Goal: Task Accomplishment & Management: Manage account settings

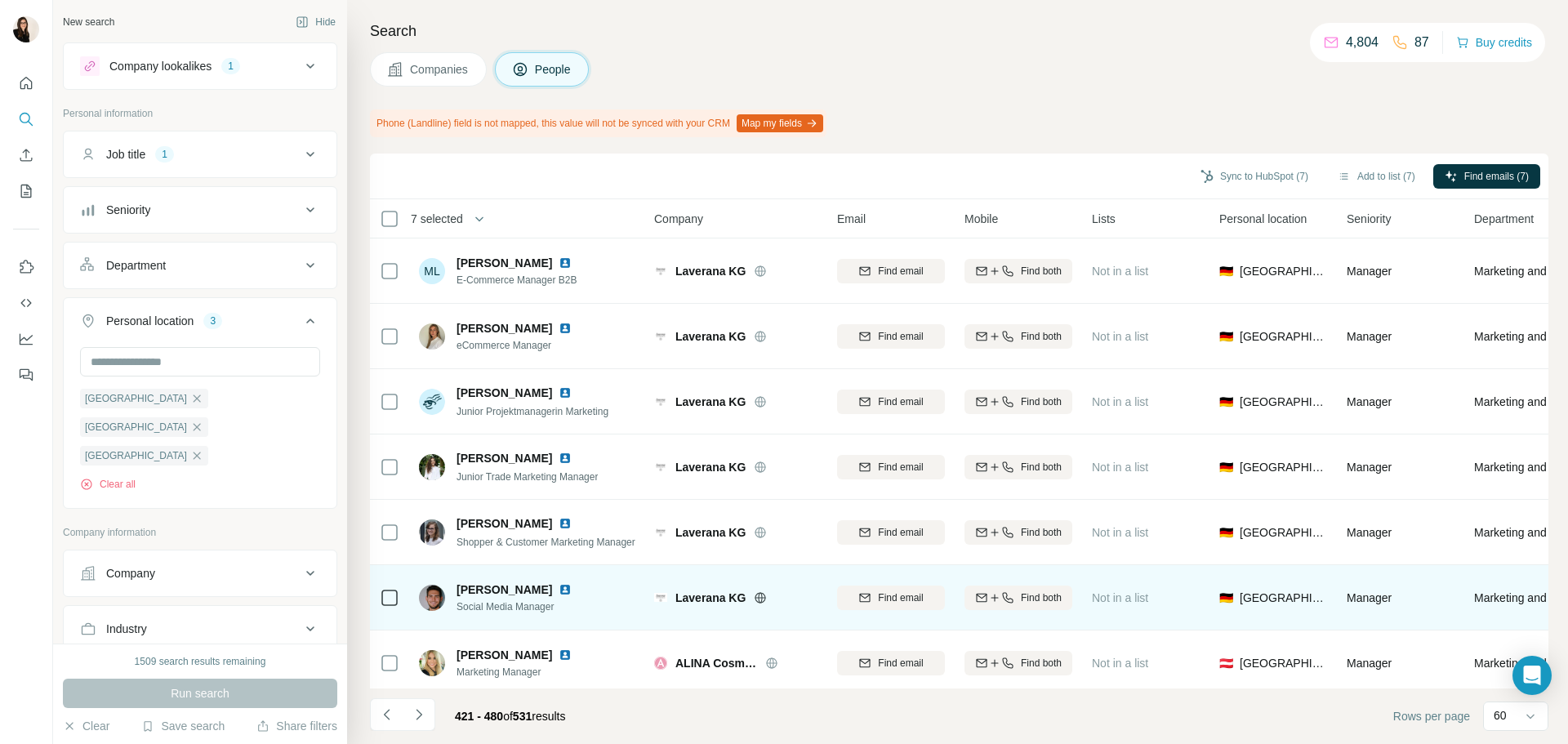
scroll to position [980, 0]
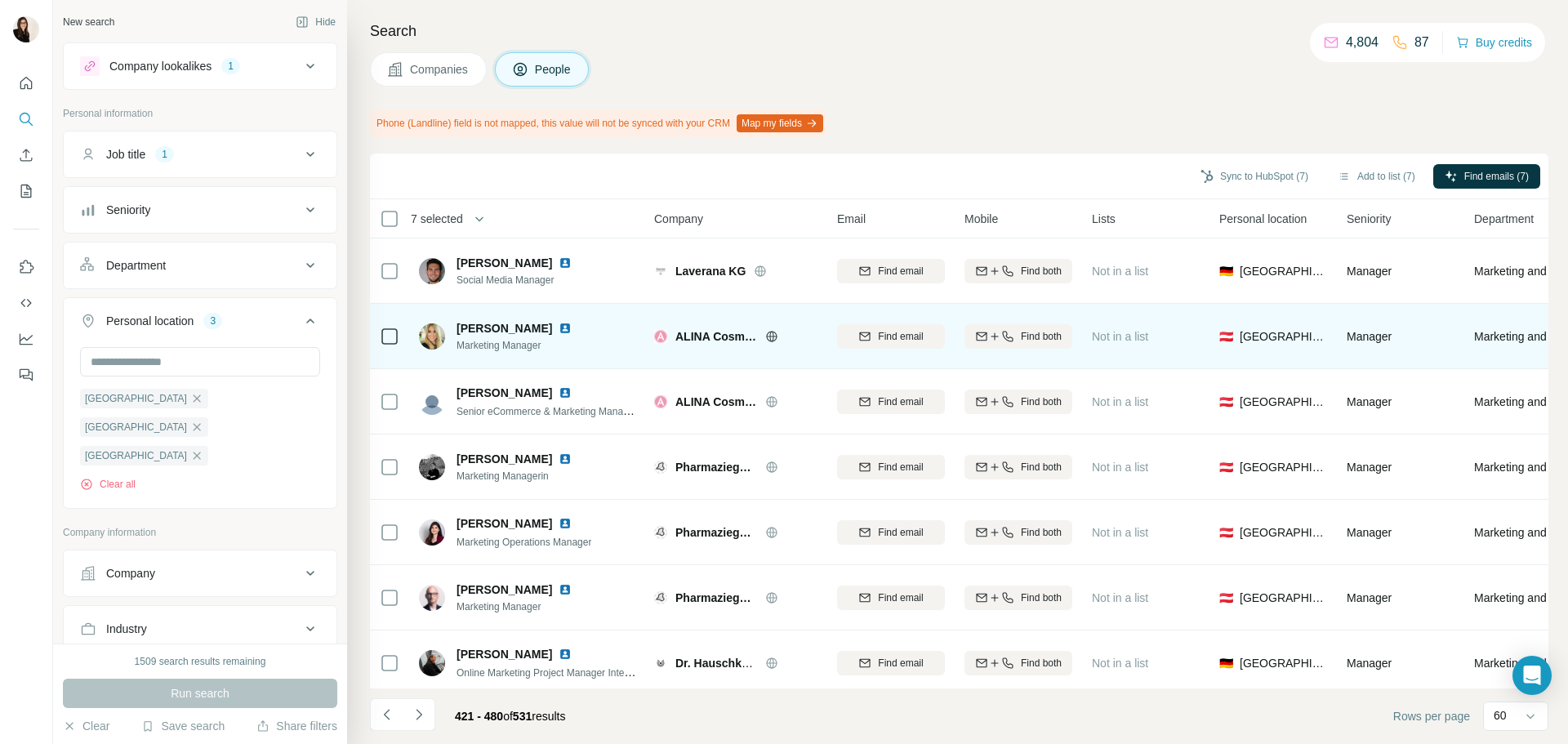
click at [772, 331] on icon at bounding box center [771, 336] width 4 height 10
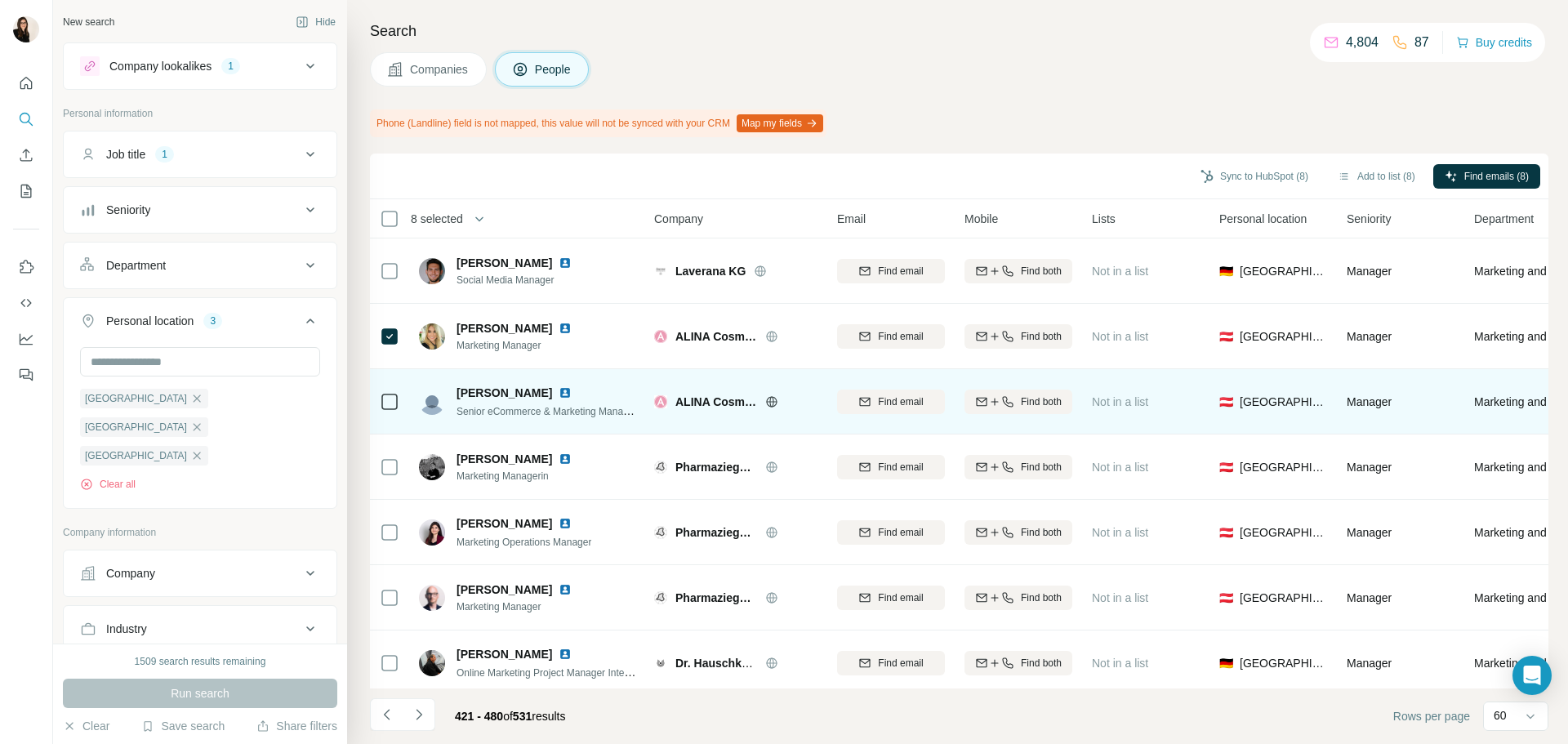
click at [398, 401] on icon at bounding box center [389, 402] width 20 height 20
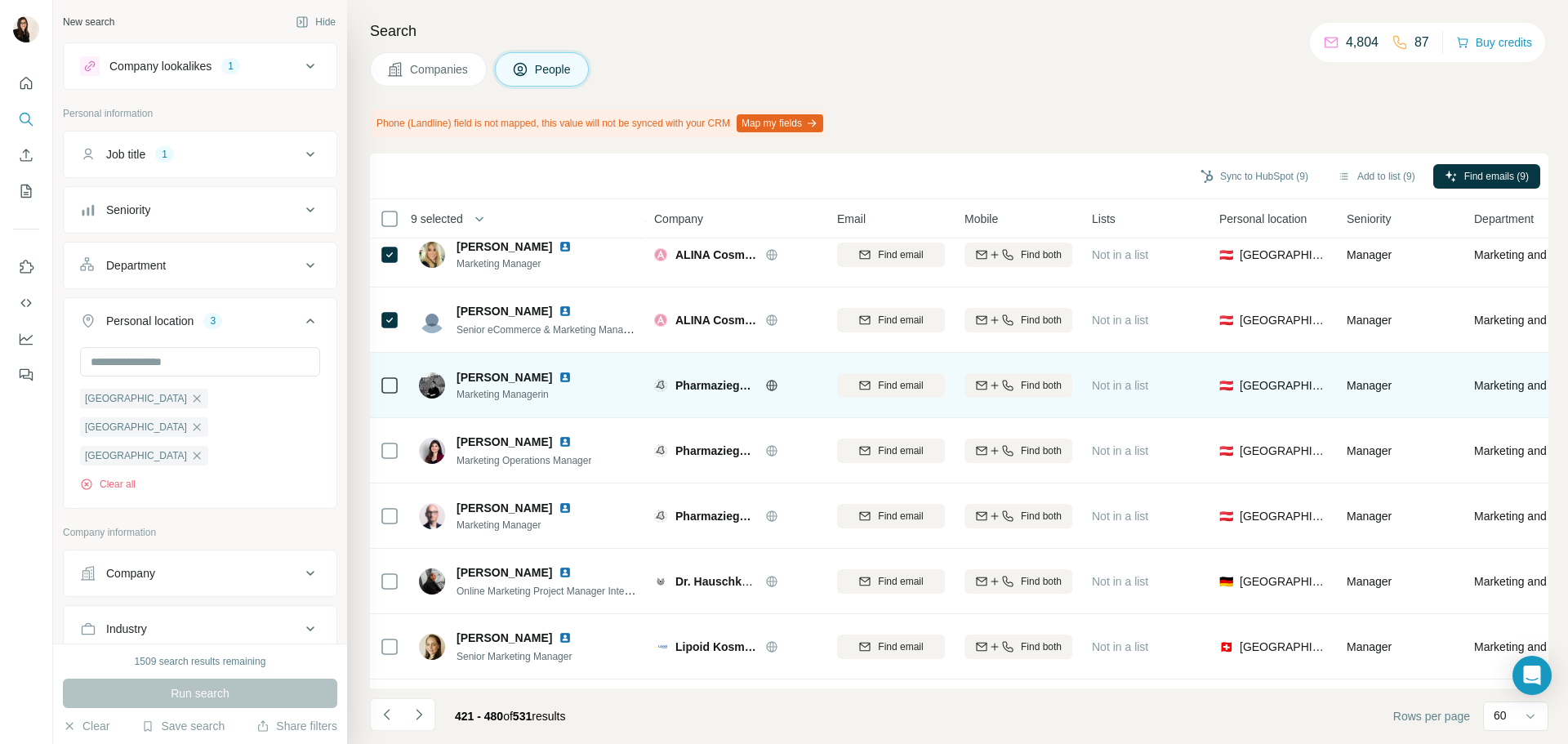
click at [771, 385] on icon at bounding box center [771, 385] width 10 height 1
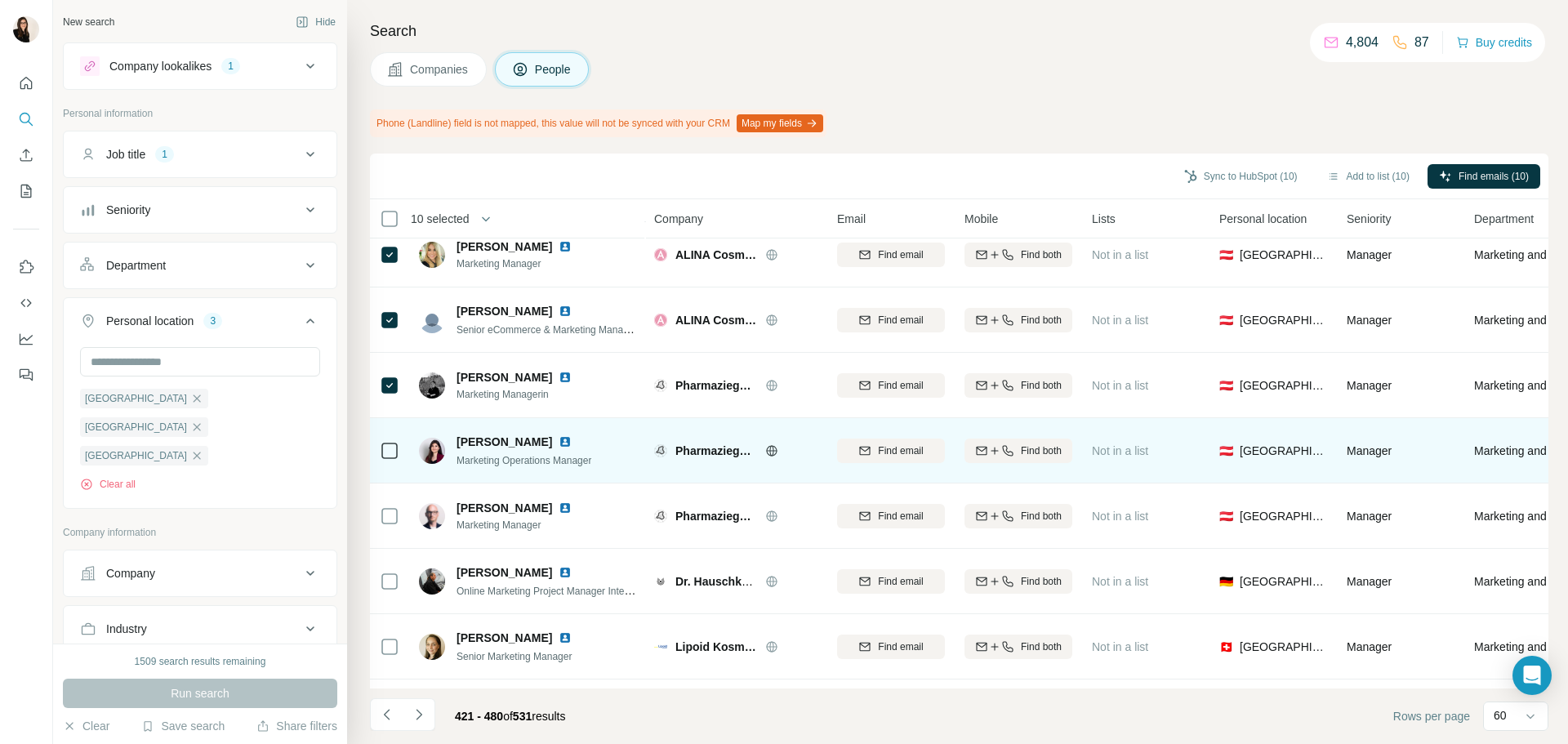
click at [390, 439] on div at bounding box center [389, 450] width 20 height 45
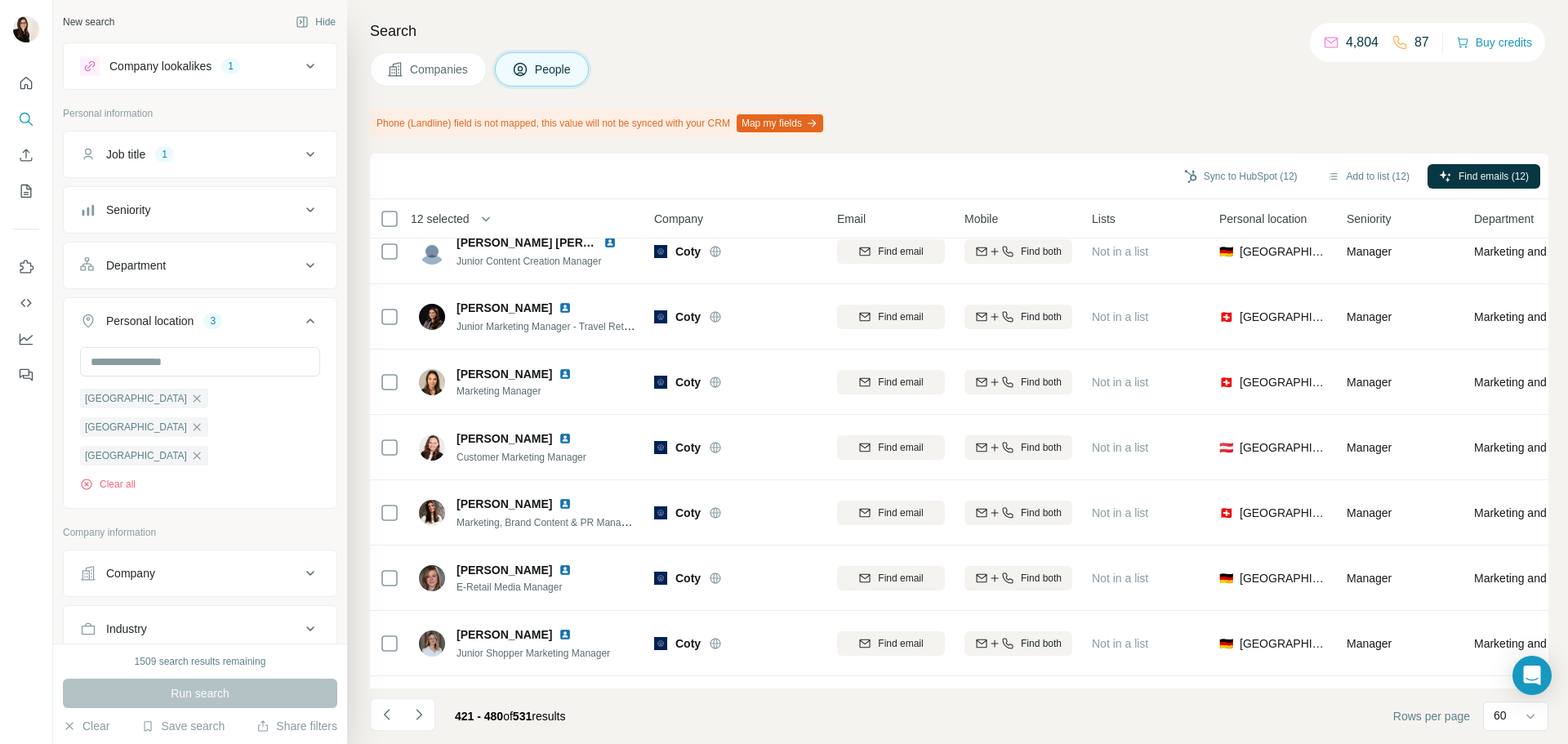
scroll to position [3477, 0]
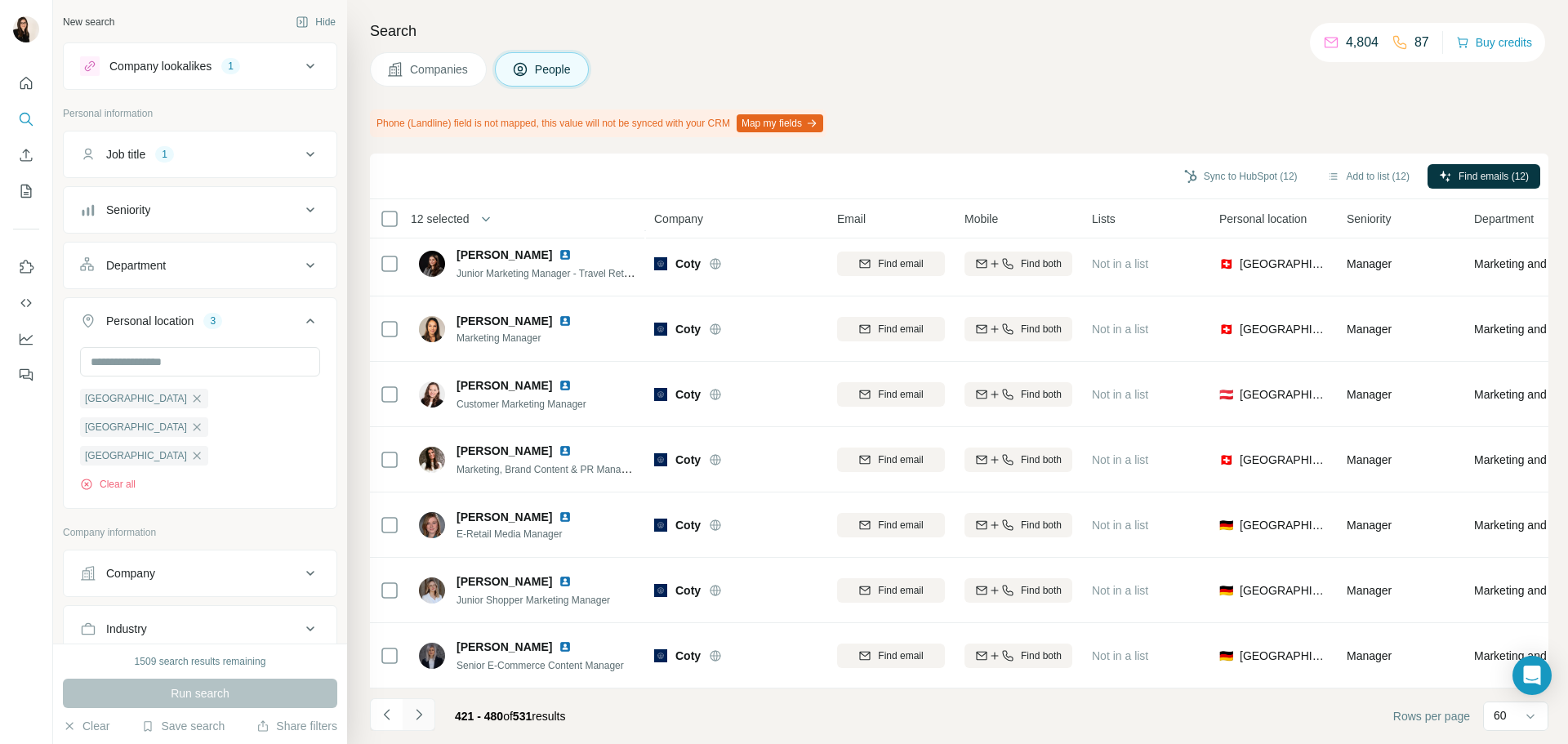
click at [422, 709] on icon "Navigate to next page" at bounding box center [418, 714] width 16 height 16
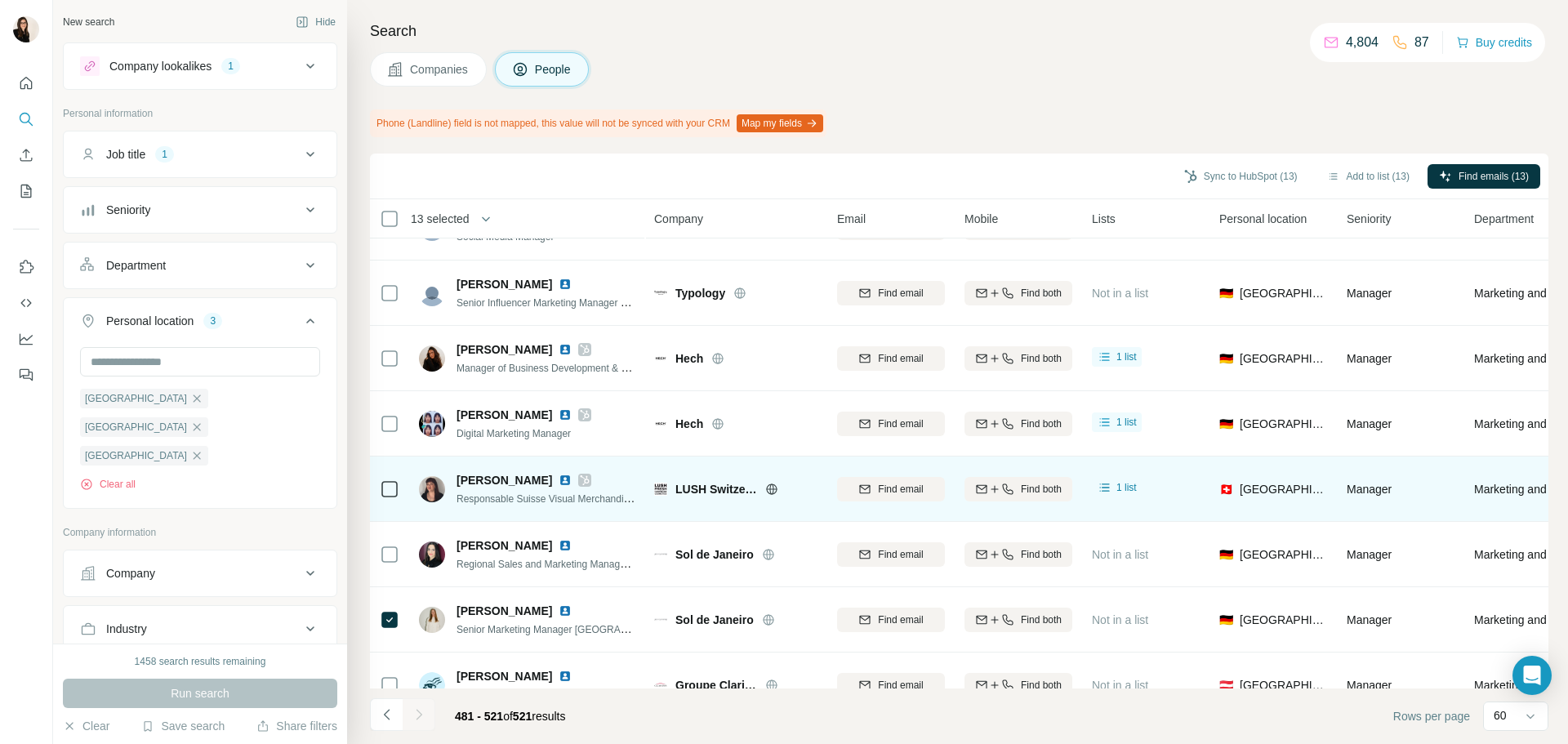
scroll to position [277, 0]
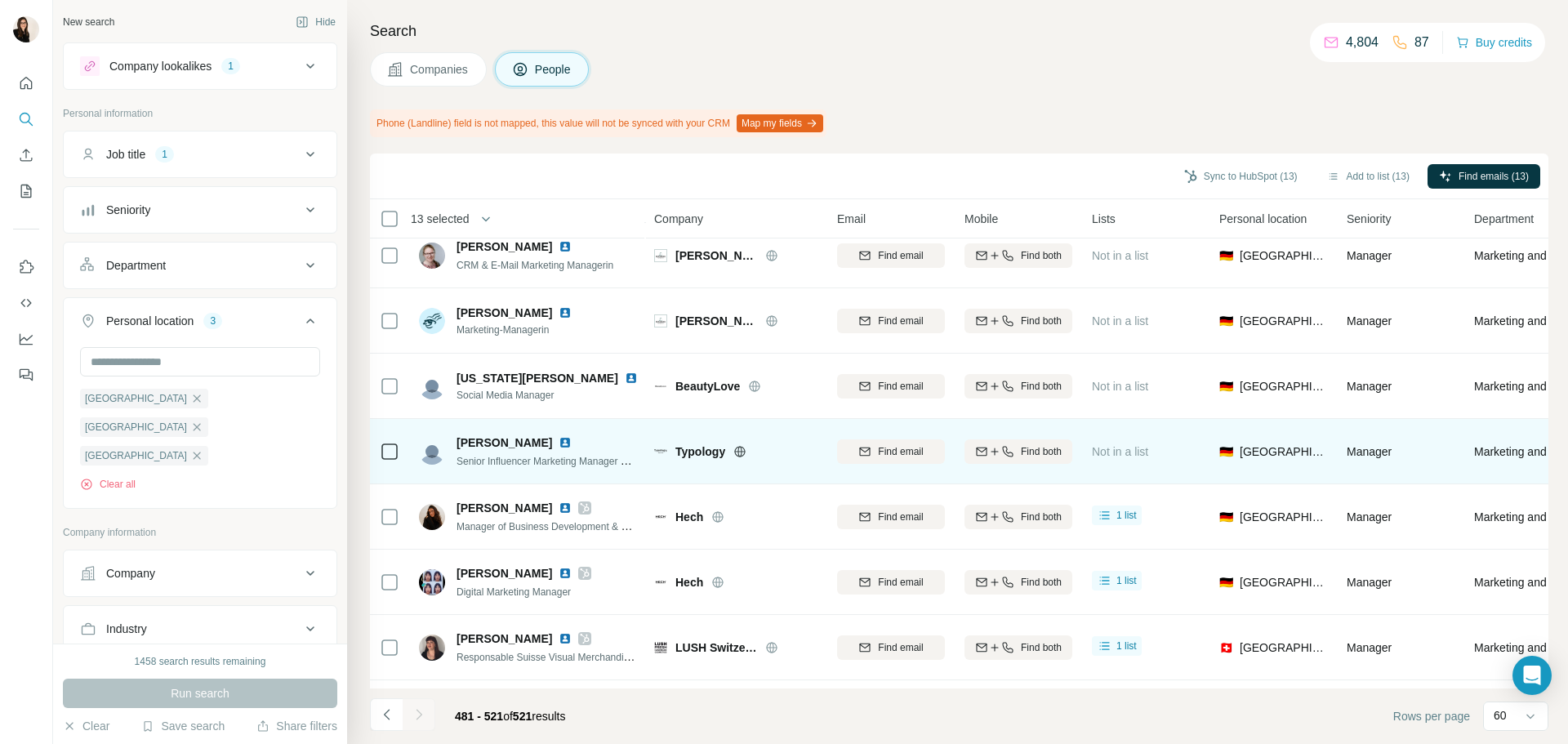
click at [387, 442] on icon at bounding box center [389, 451] width 20 height 20
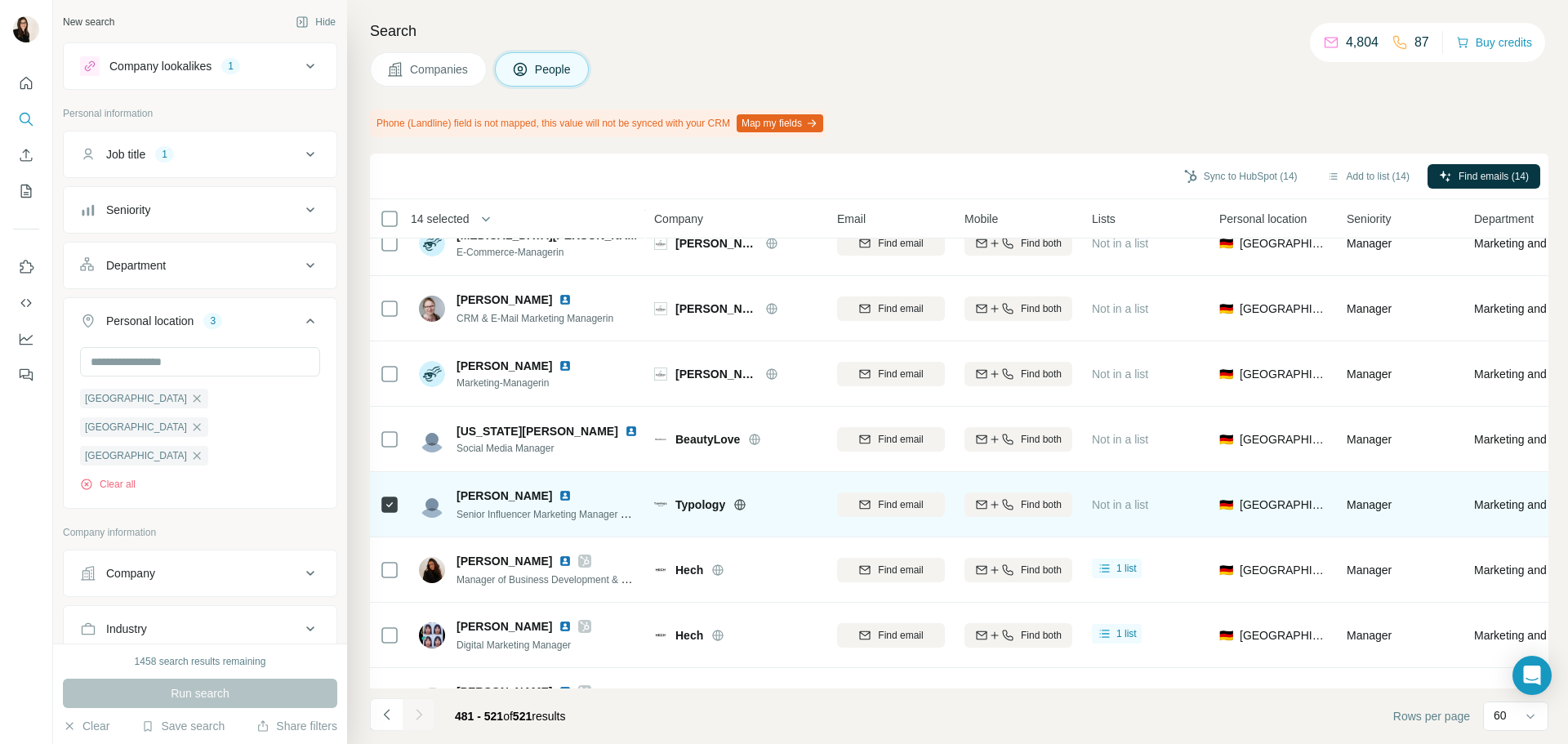
scroll to position [195, 0]
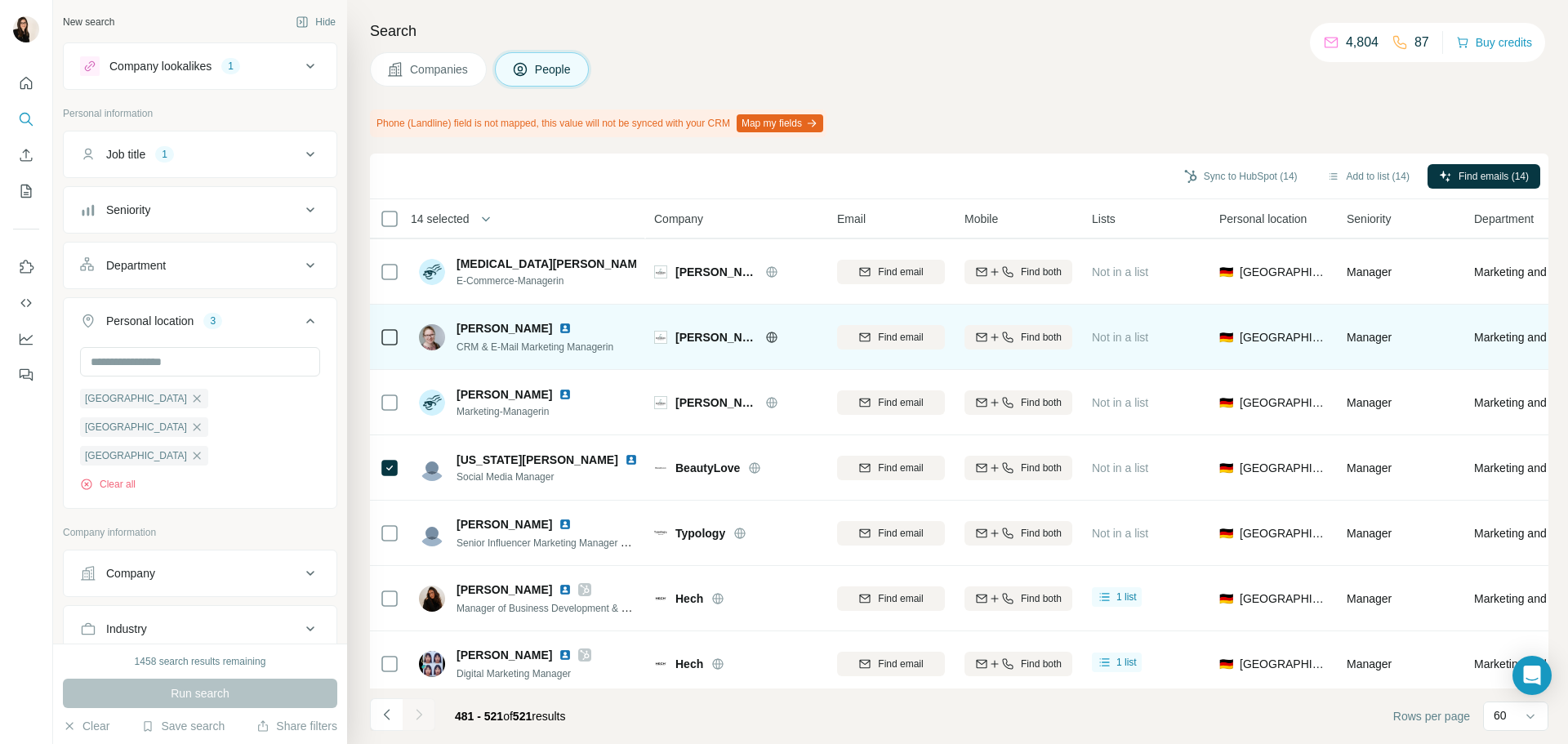
click at [766, 336] on icon at bounding box center [771, 336] width 10 height 1
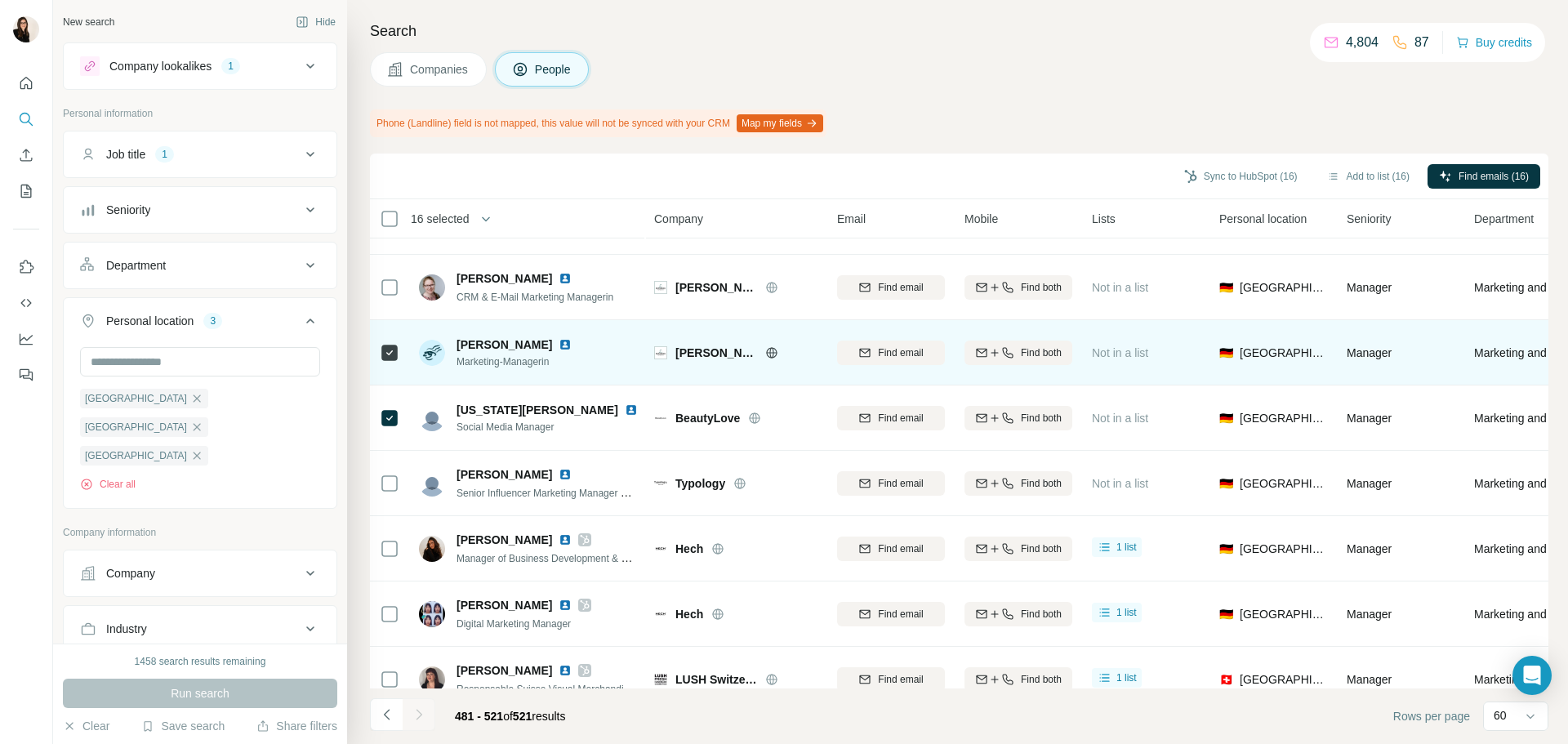
scroll to position [327, 0]
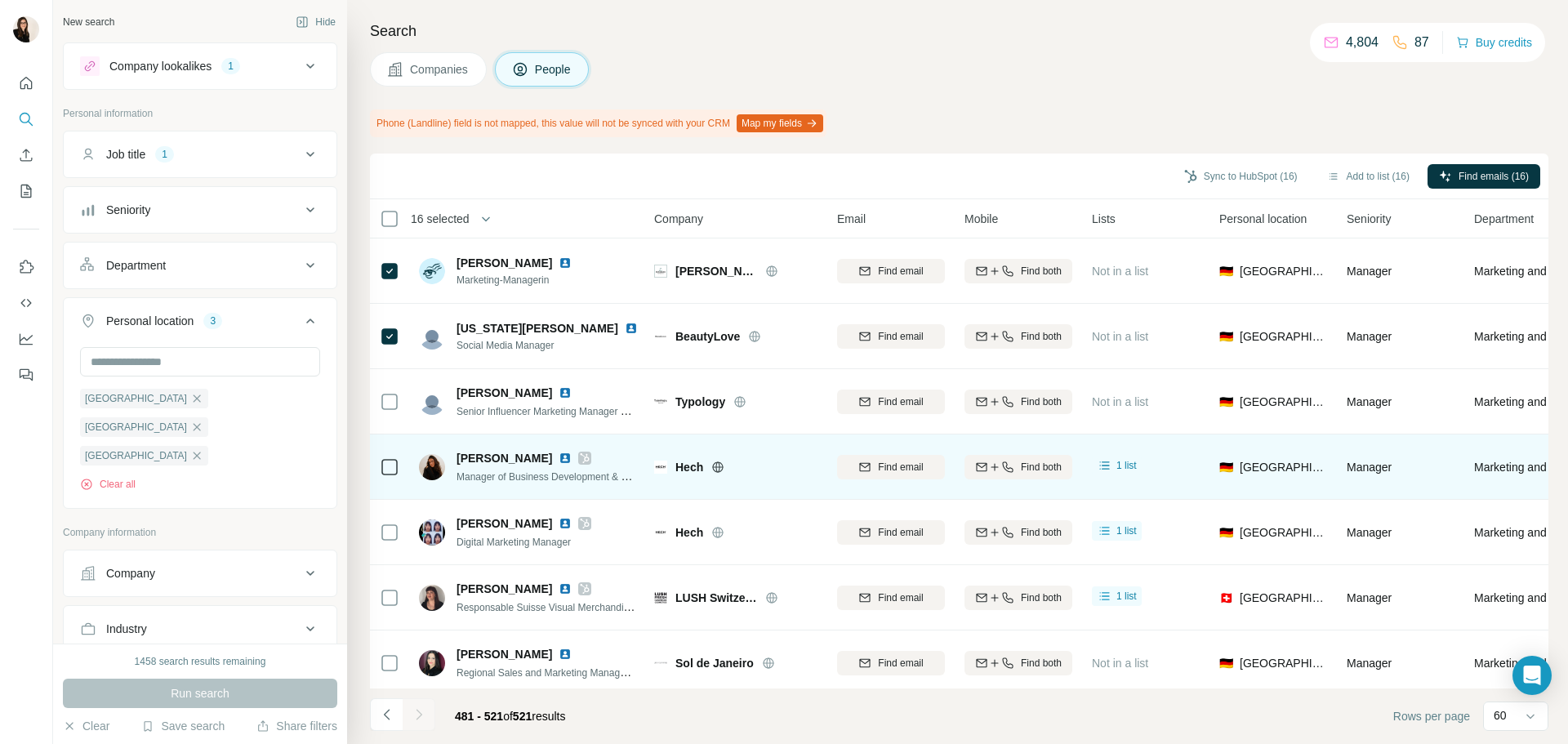
click at [721, 466] on icon at bounding box center [717, 467] width 13 height 13
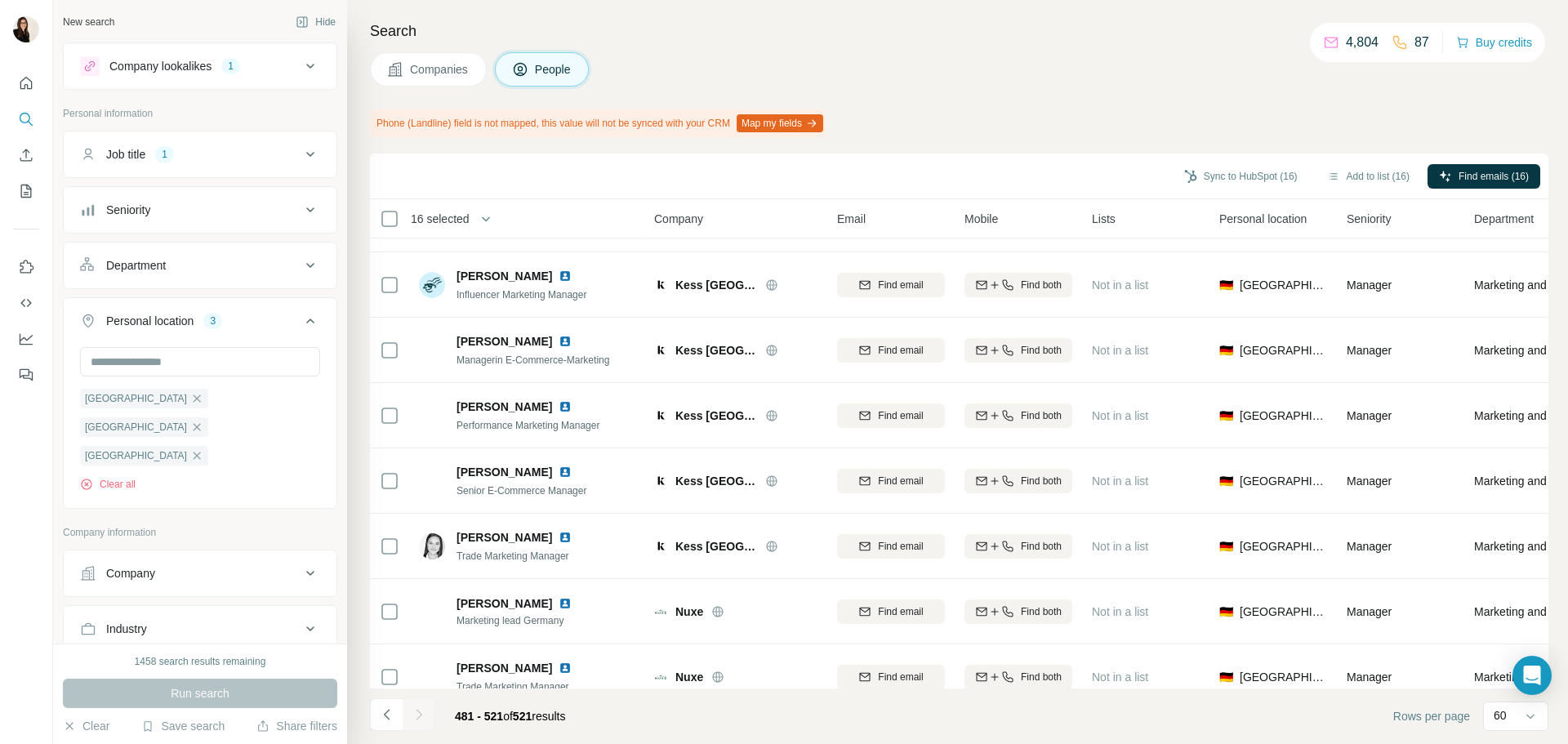
scroll to position [2890, 0]
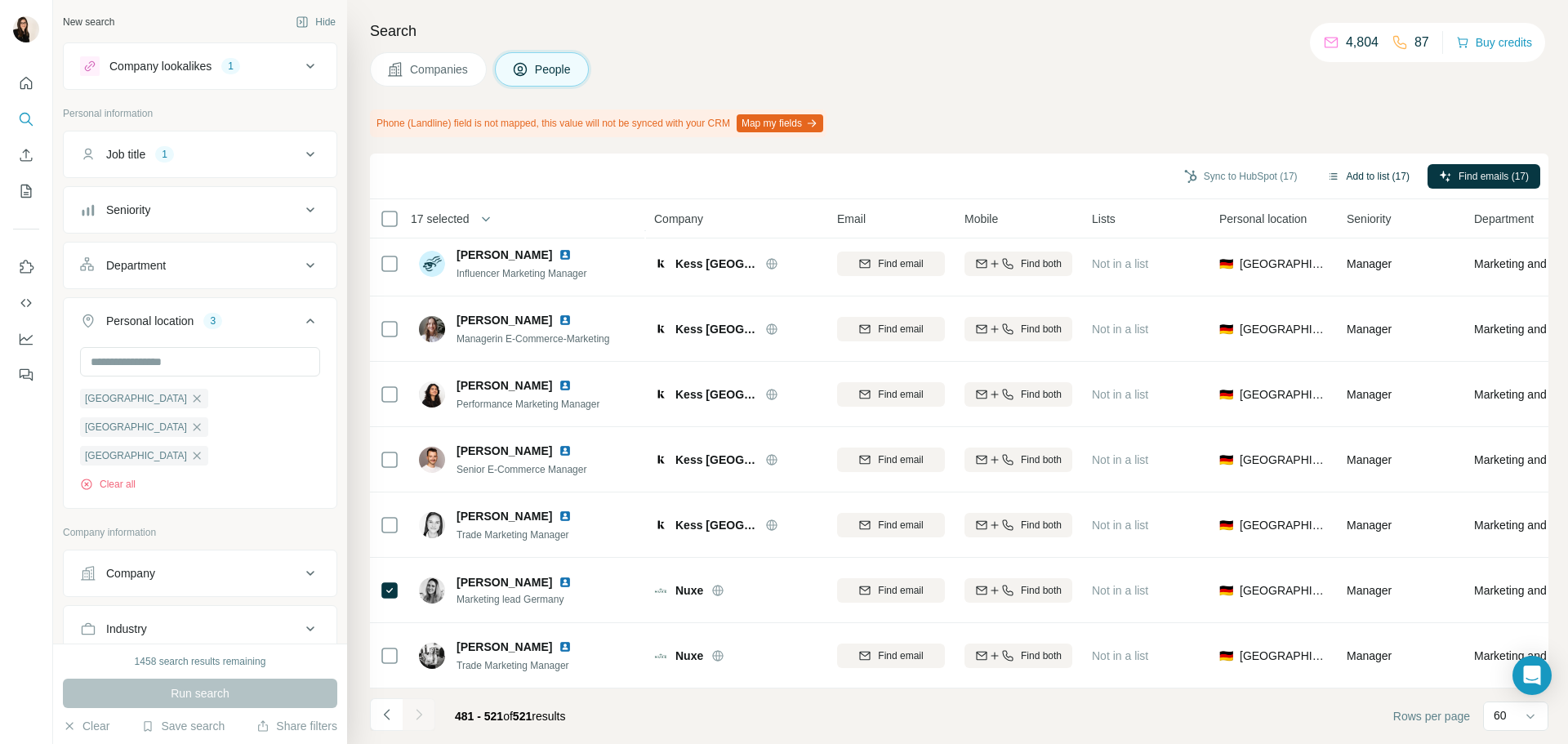
click at [1343, 168] on button "Add to list (17)" at bounding box center [1368, 176] width 105 height 24
click at [1349, 168] on button "Add to list (17)" at bounding box center [1368, 176] width 105 height 24
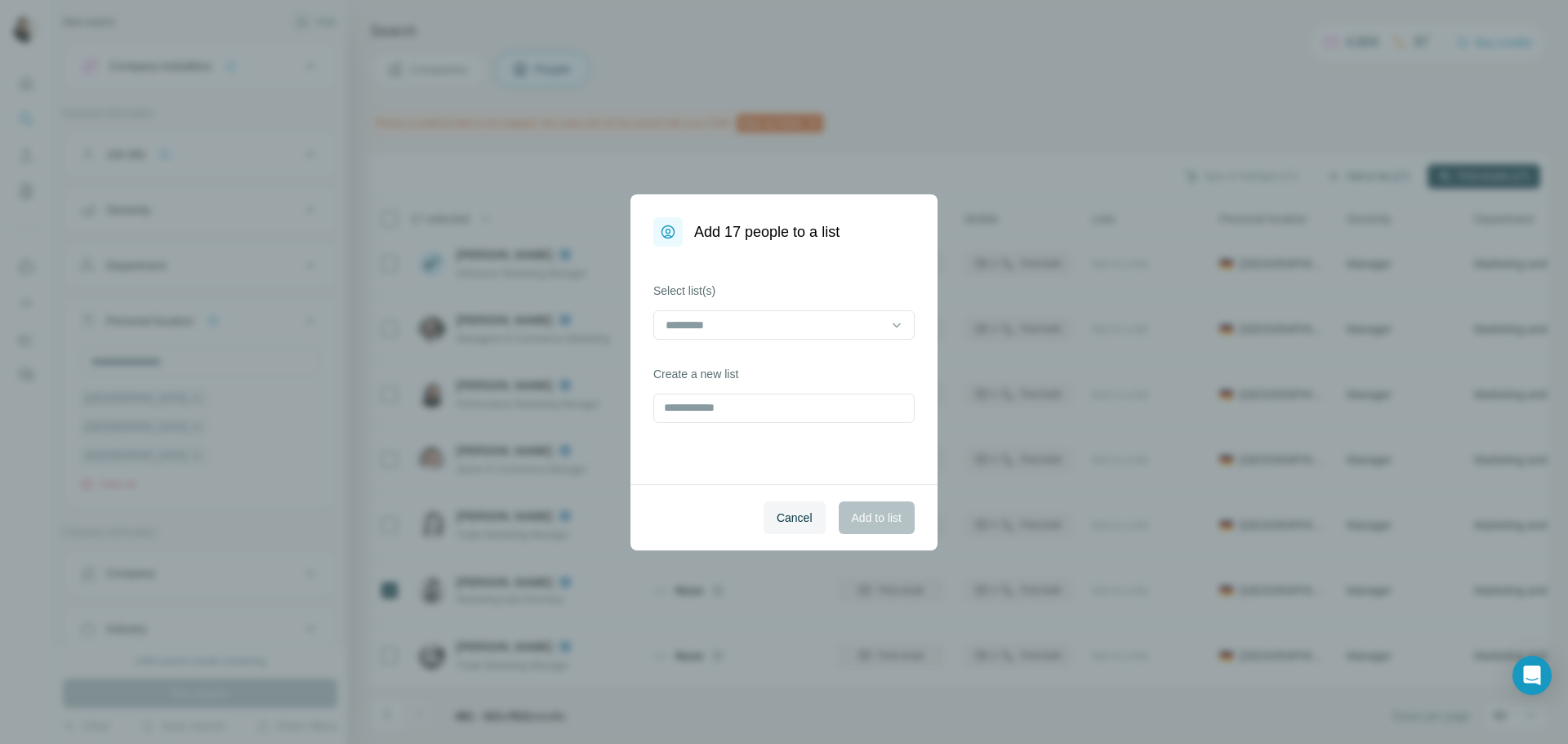
click at [1351, 176] on div "Add 17 people to a list Select list(s) Create a new list Cancel Add to list" at bounding box center [784, 372] width 1568 height 744
click at [891, 339] on div at bounding box center [896, 325] width 16 height 29
click at [823, 359] on div "Beauty 3" at bounding box center [784, 361] width 233 height 16
click at [868, 512] on span "Add to list" at bounding box center [876, 518] width 50 height 16
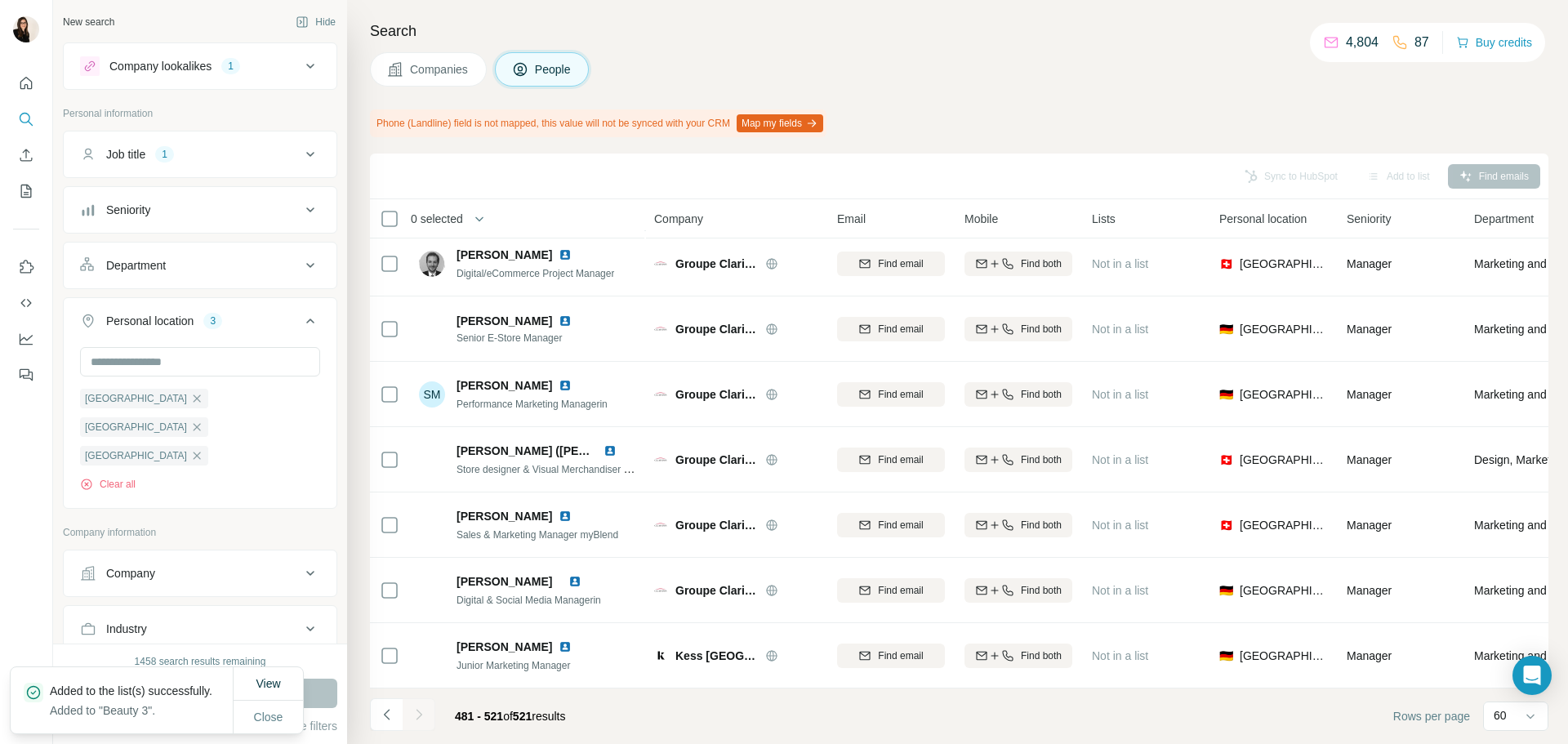
scroll to position [2236, 0]
click at [551, 697] on footer "481 - 521 of 521 results Rows per page 60" at bounding box center [959, 716] width 1178 height 55
click at [17, 200] on button "My lists" at bounding box center [26, 191] width 26 height 29
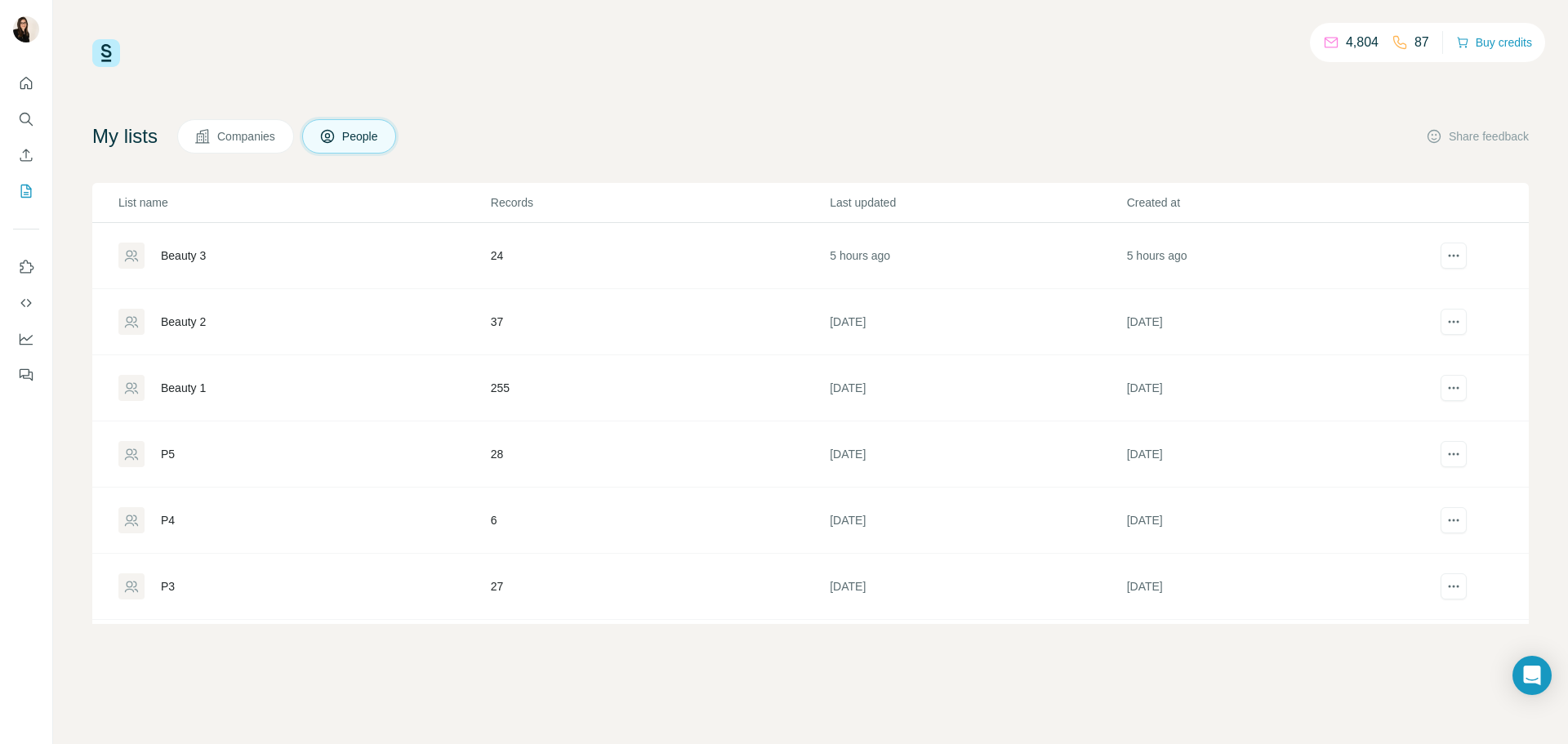
click at [217, 262] on div "Beauty 3" at bounding box center [303, 256] width 371 height 26
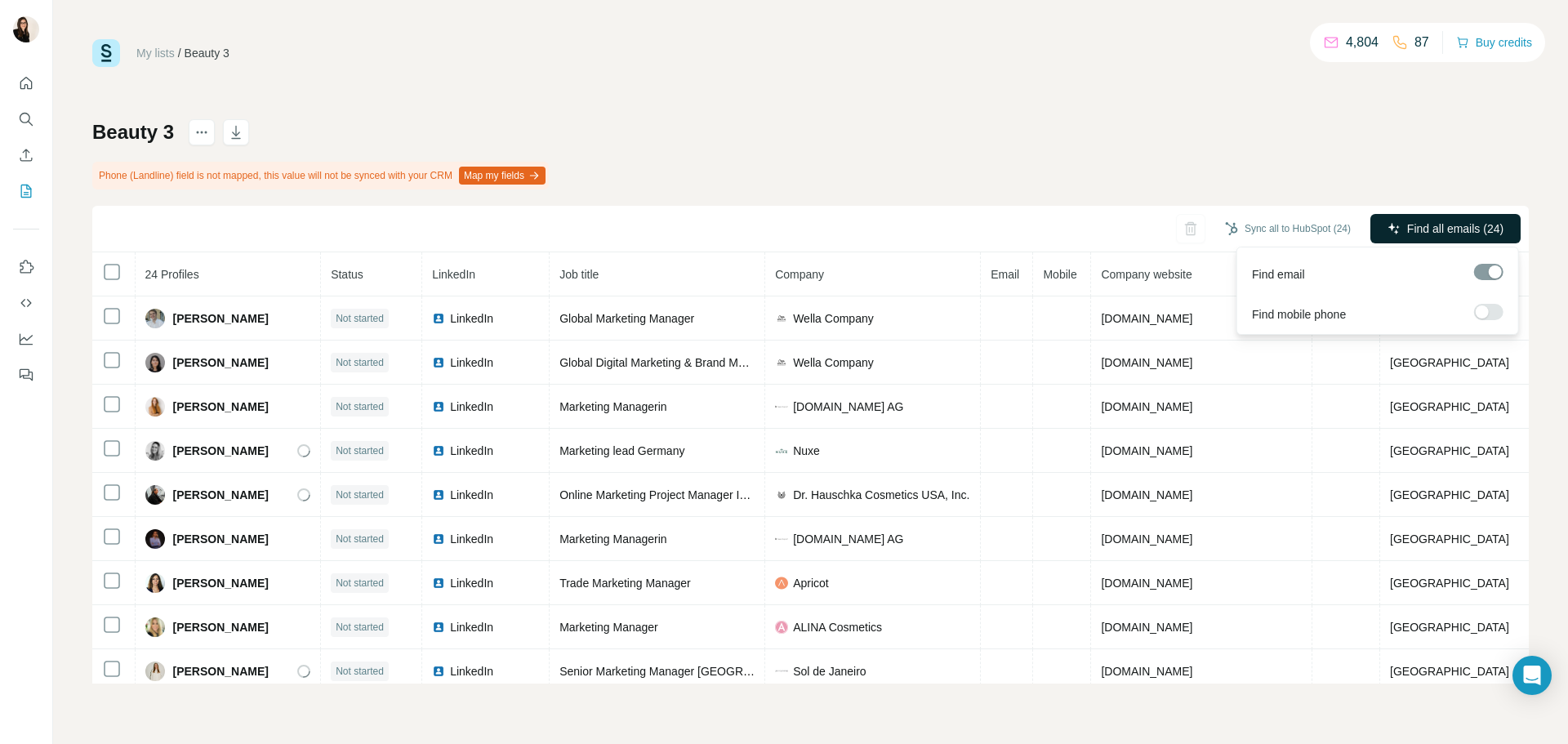
click at [1399, 229] on button "Find all emails (24)" at bounding box center [1445, 229] width 150 height 29
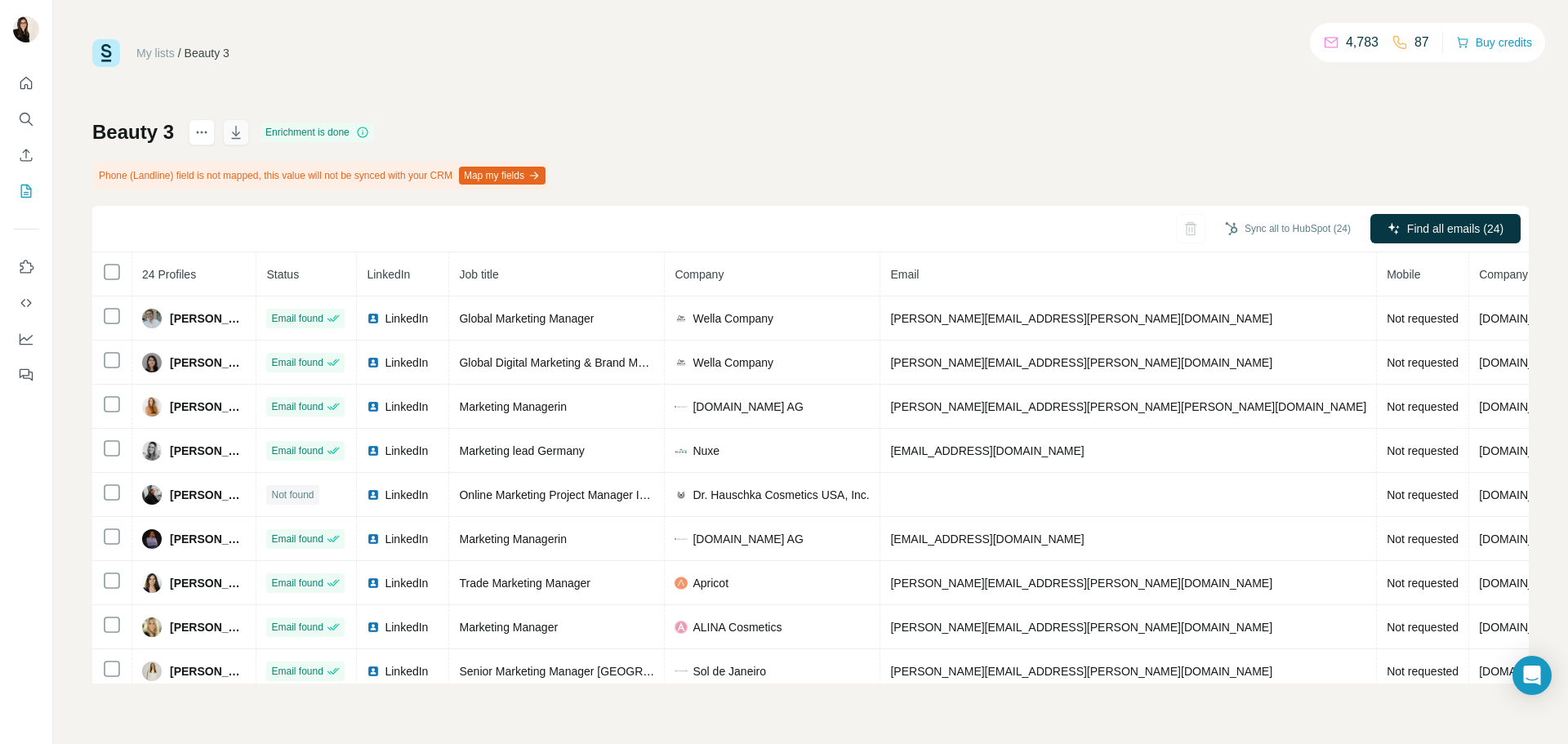
click at [238, 138] on icon "button" at bounding box center [235, 132] width 9 height 13
